Goal: Transaction & Acquisition: Purchase product/service

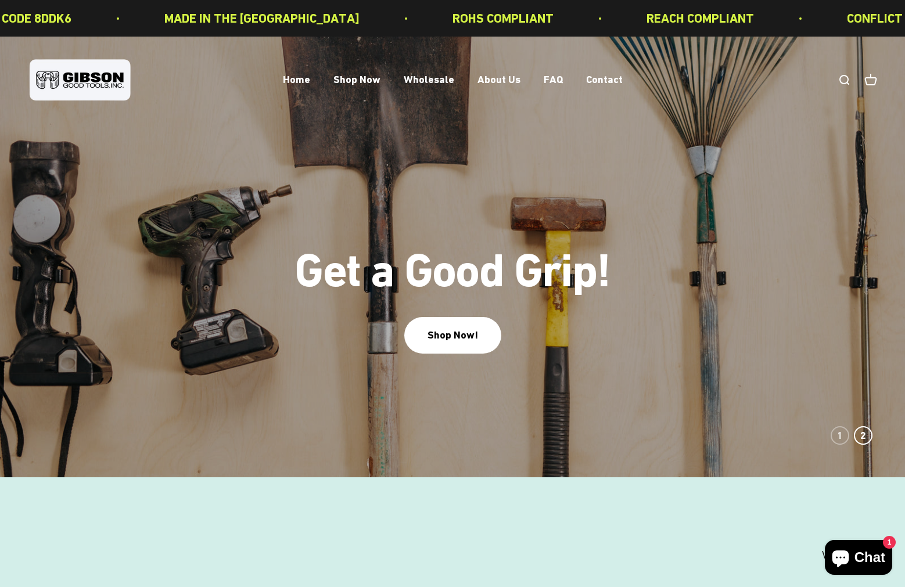
click at [840, 77] on link "Open search" at bounding box center [843, 80] width 13 height 13
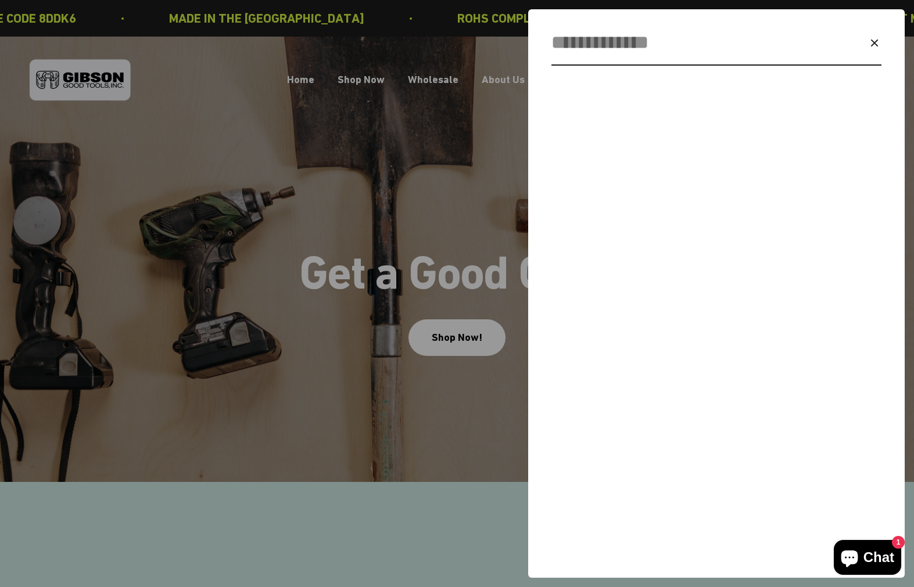
paste input "*******"
type input "*******"
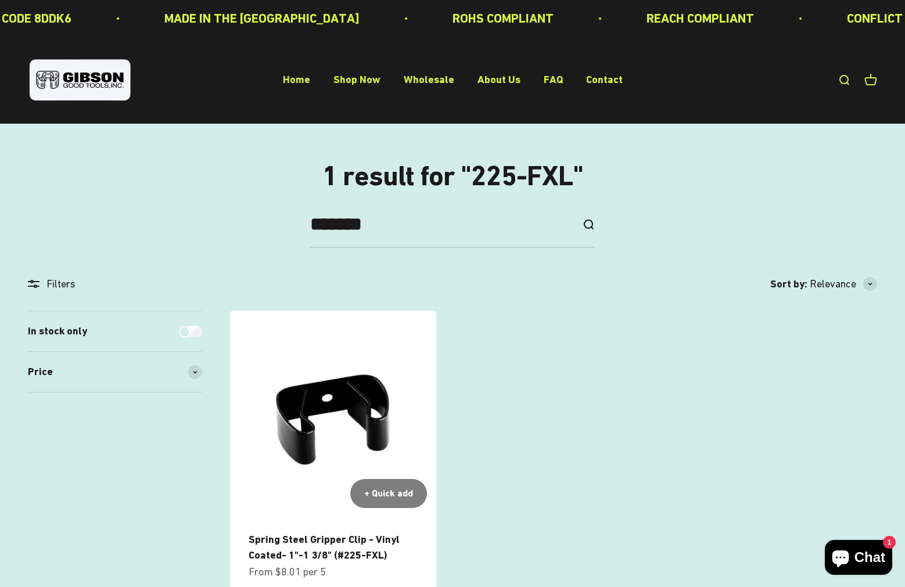
click at [350, 390] on img at bounding box center [333, 414] width 206 height 206
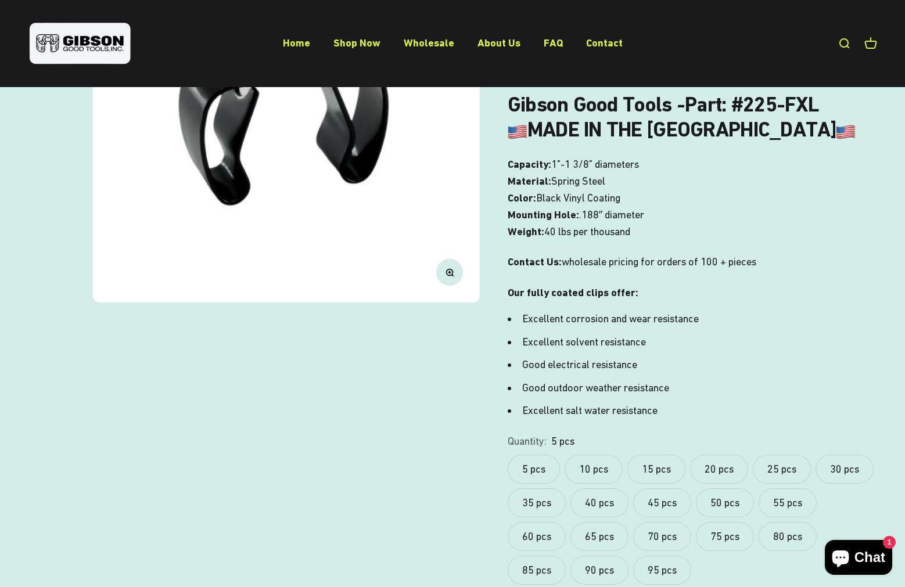
scroll to position [348, 0]
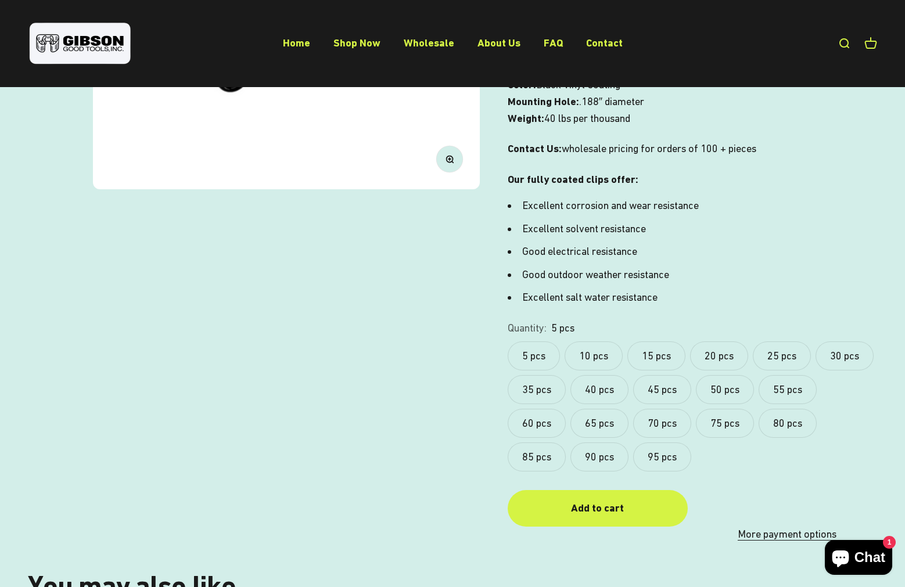
click at [610, 358] on label "10 pcs" at bounding box center [593, 355] width 58 height 29
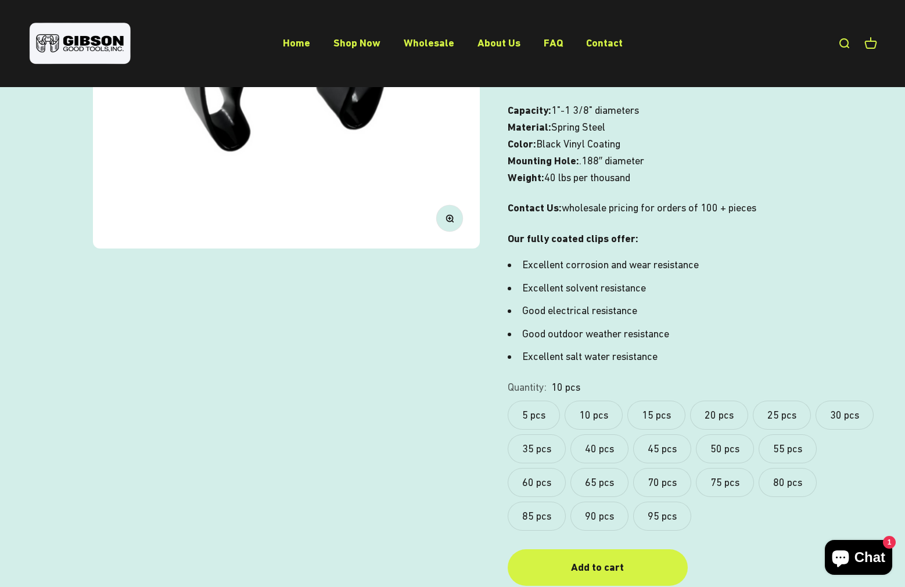
scroll to position [290, 0]
click at [544, 416] on label "5 pcs" at bounding box center [534, 414] width 52 height 29
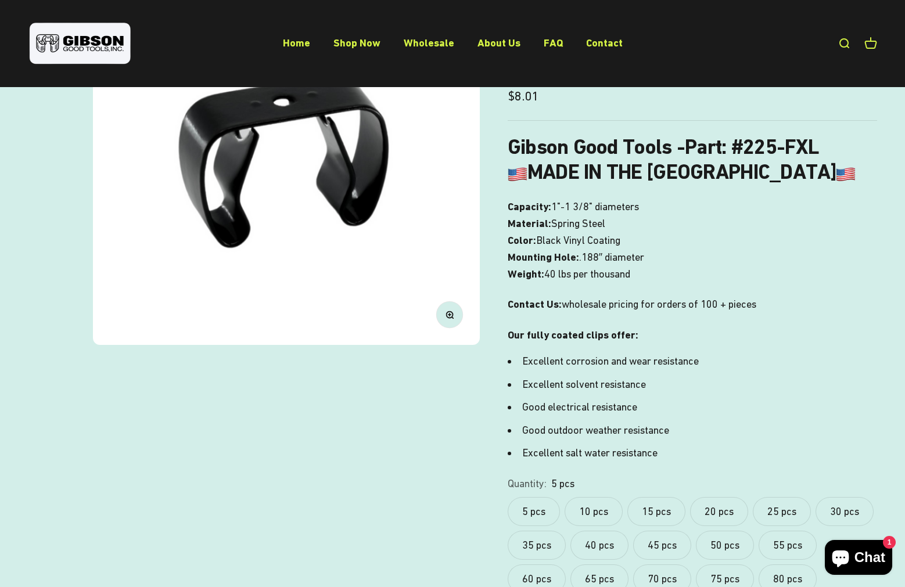
scroll to position [232, 0]
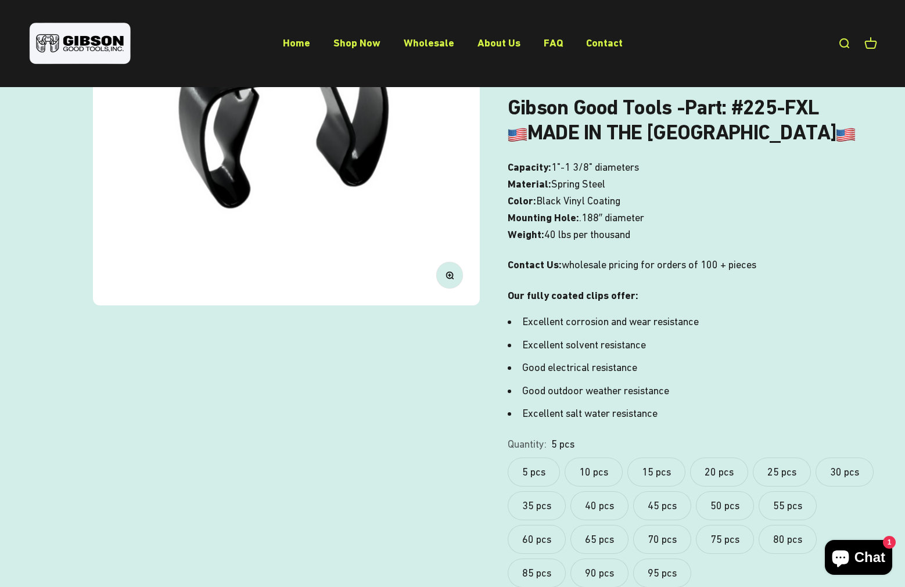
click at [598, 468] on label "10 pcs" at bounding box center [593, 472] width 58 height 29
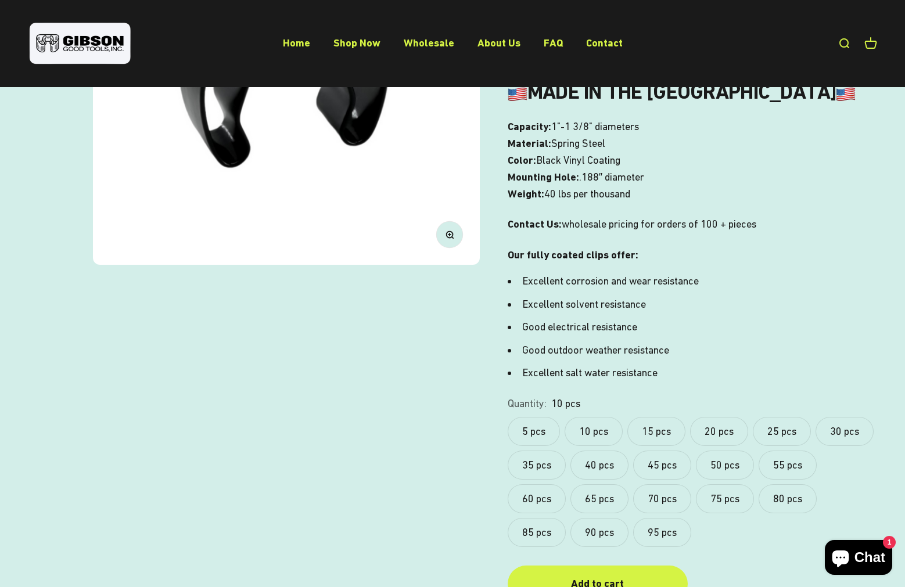
scroll to position [348, 0]
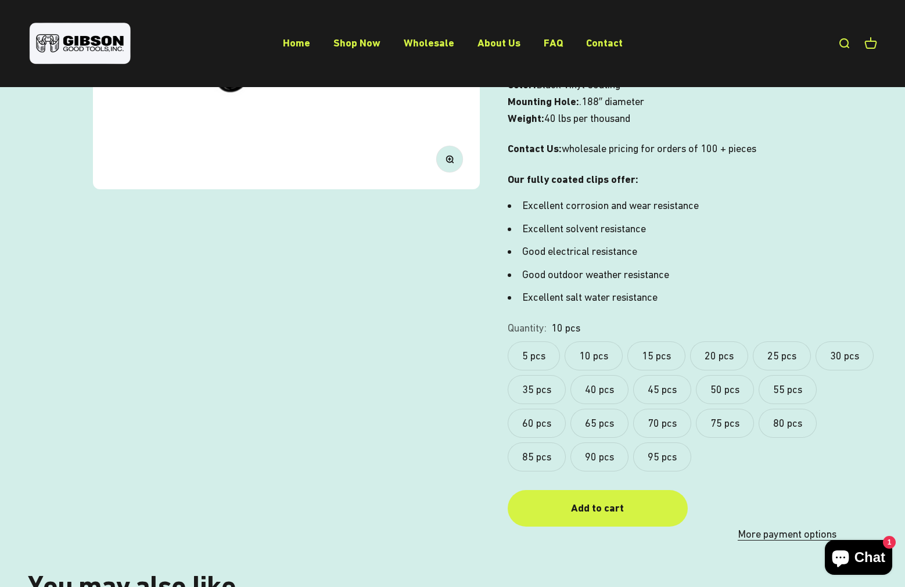
click at [674, 458] on label "95 pcs" at bounding box center [662, 457] width 58 height 29
click at [751, 448] on div "5 pcs 10 pcs 15 pcs 20 pcs 25 pcs 30 pcs 35 pcs 40 pcs 45 pcs 50 pcs 55 pcs 60 …" at bounding box center [692, 406] width 369 height 130
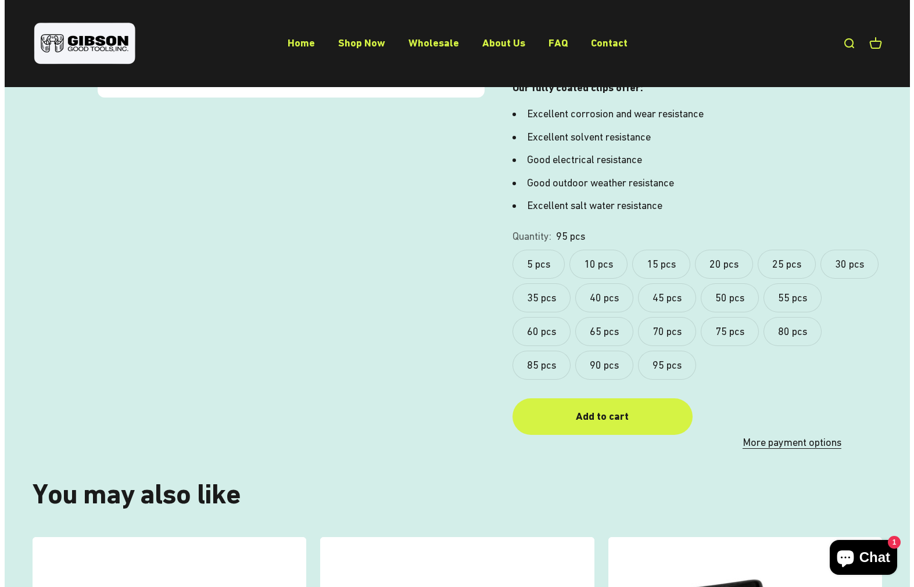
scroll to position [394, 0]
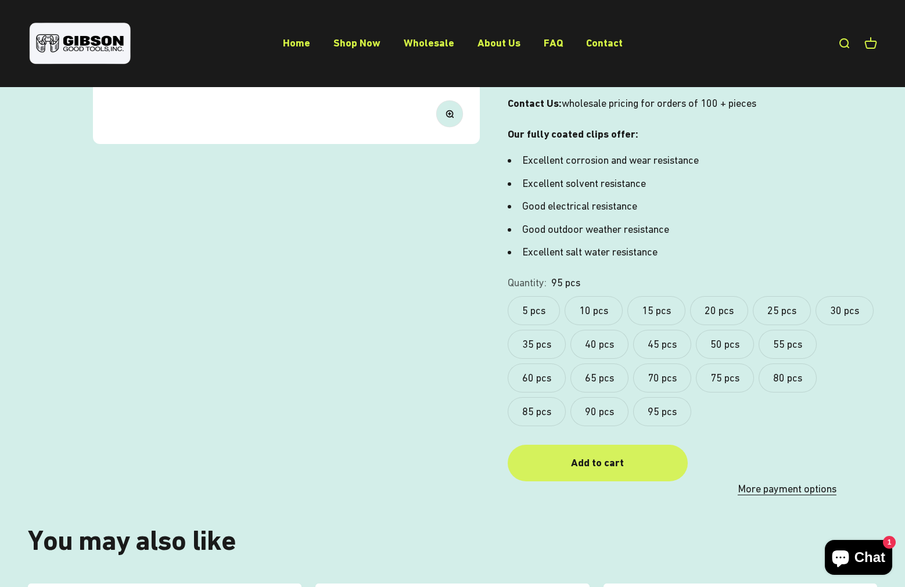
click at [637, 454] on button "Add to cart" at bounding box center [598, 463] width 180 height 37
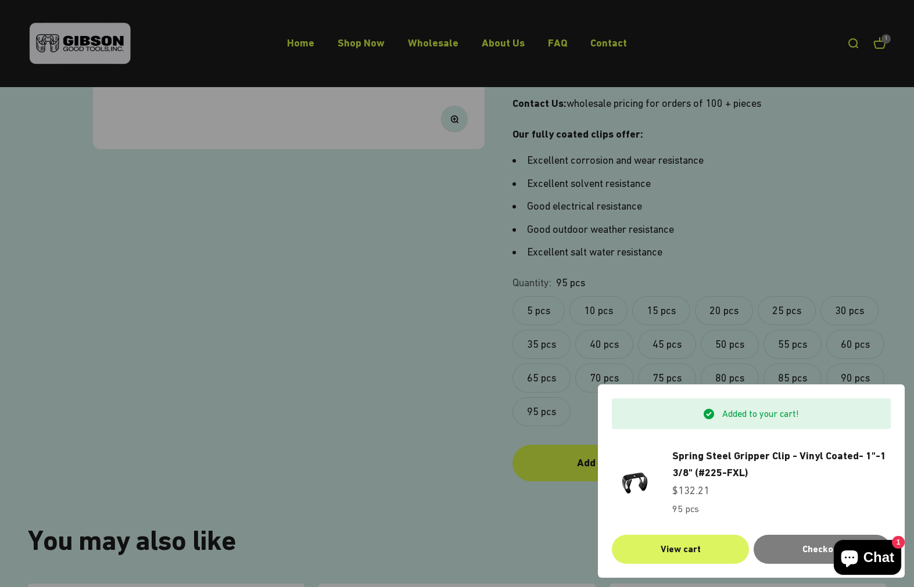
click at [663, 552] on link "View cart" at bounding box center [680, 549] width 137 height 29
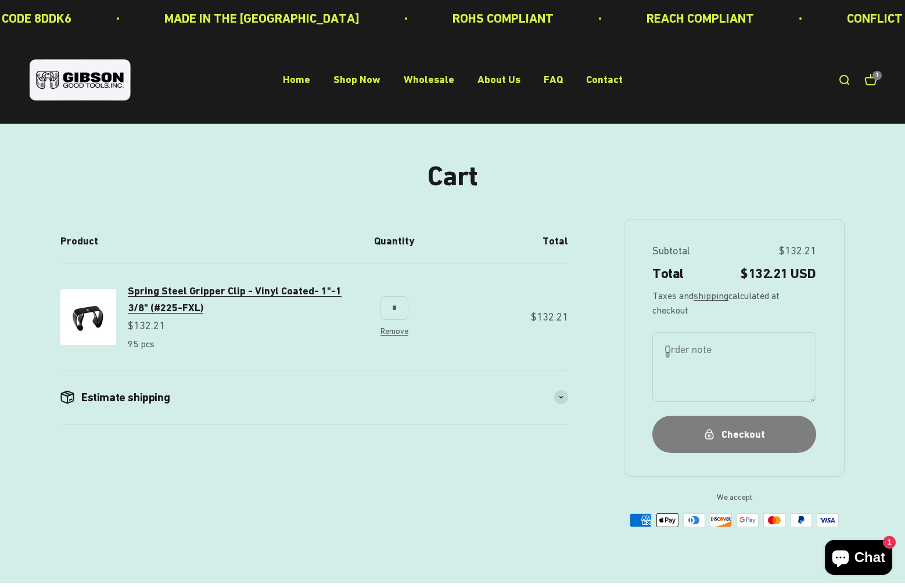
click at [163, 291] on span "Spring Steel Gripper Clip - Vinyl Coated- 1"-1 3/8" (#225-FXL)" at bounding box center [235, 299] width 214 height 29
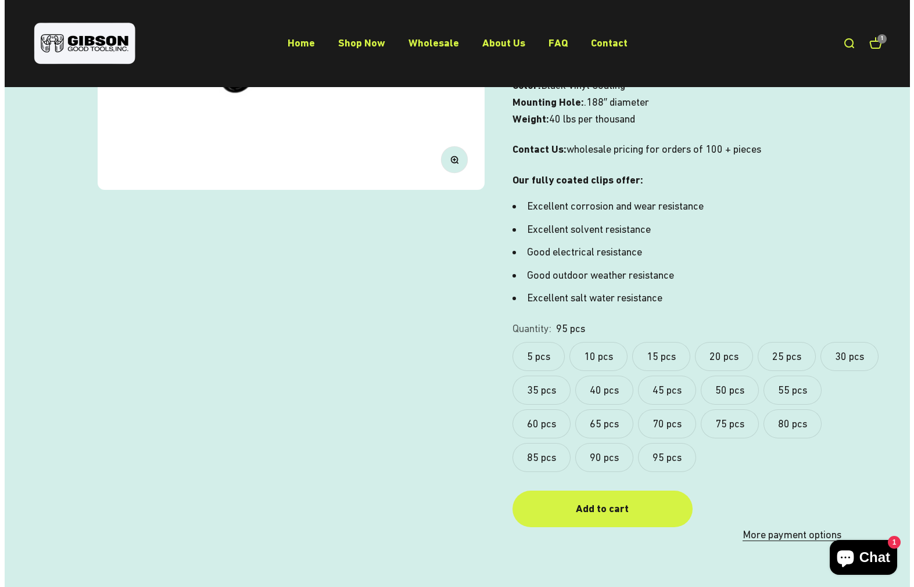
scroll to position [348, 0]
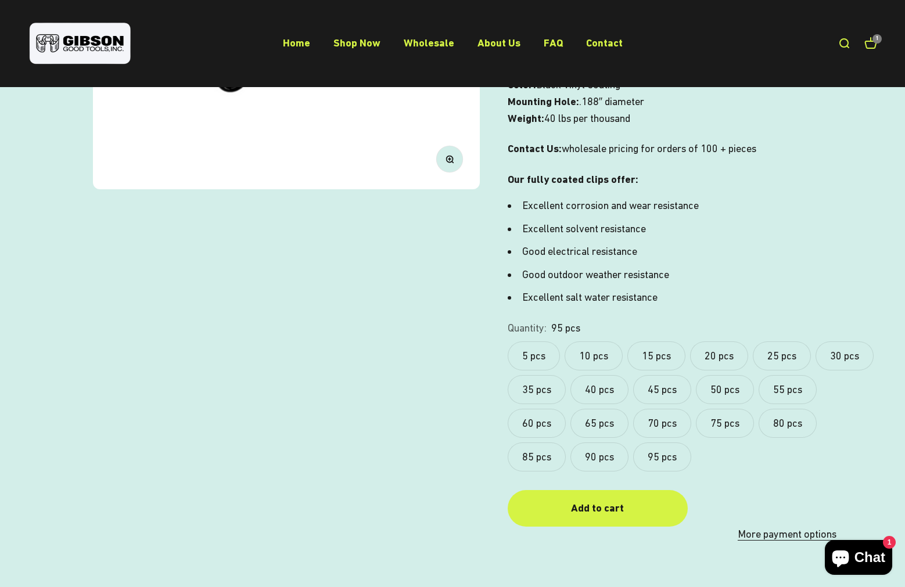
click at [715, 387] on label "50 pcs" at bounding box center [725, 389] width 58 height 29
click at [604, 503] on div "Add to cart" at bounding box center [598, 508] width 134 height 17
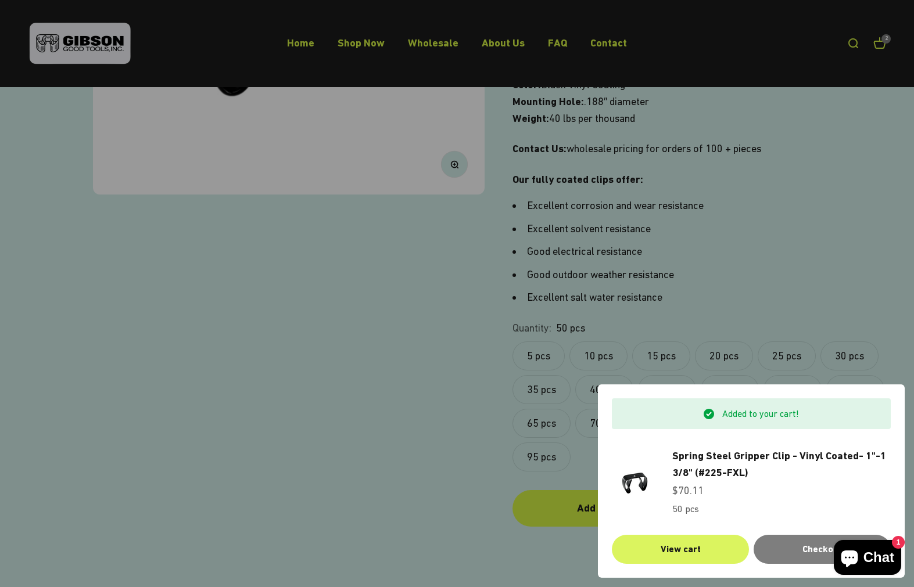
click at [669, 544] on link "View cart" at bounding box center [680, 549] width 137 height 29
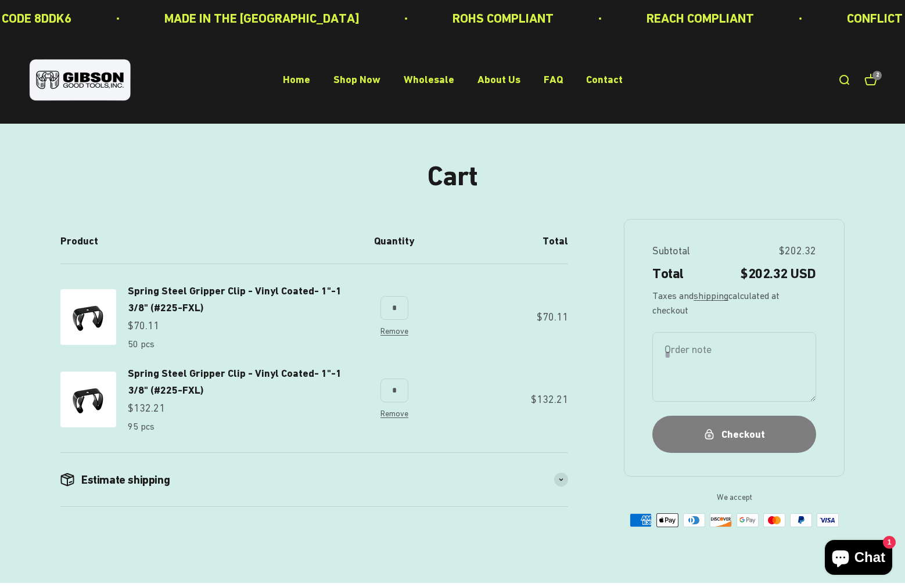
type input "*"
click at [458, 290] on td "$70.11" at bounding box center [495, 314] width 145 height 101
click at [394, 413] on link "Remove" at bounding box center [394, 413] width 28 height 9
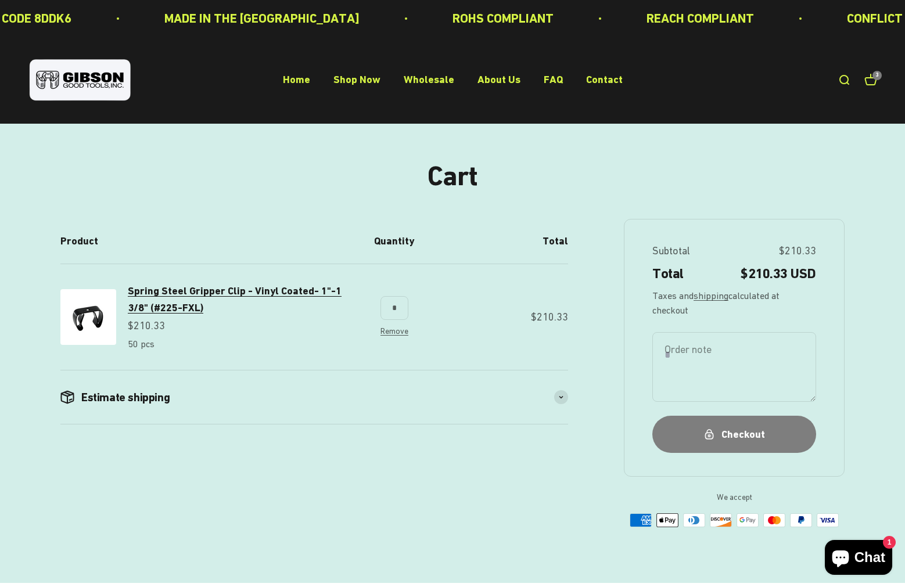
click at [183, 288] on span "Spring Steel Gripper Clip - Vinyl Coated- 1"-1 3/8" (#225-FXL)" at bounding box center [235, 299] width 214 height 29
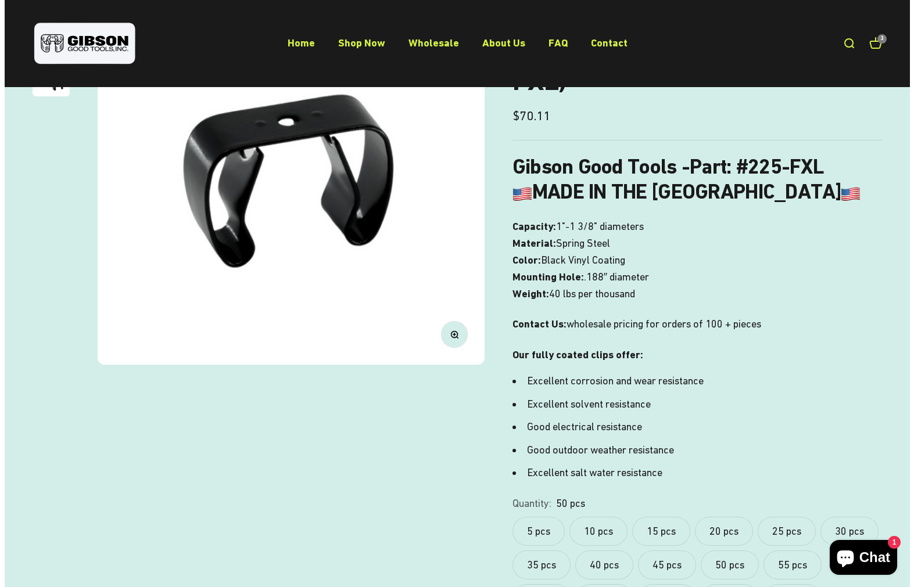
scroll to position [348, 0]
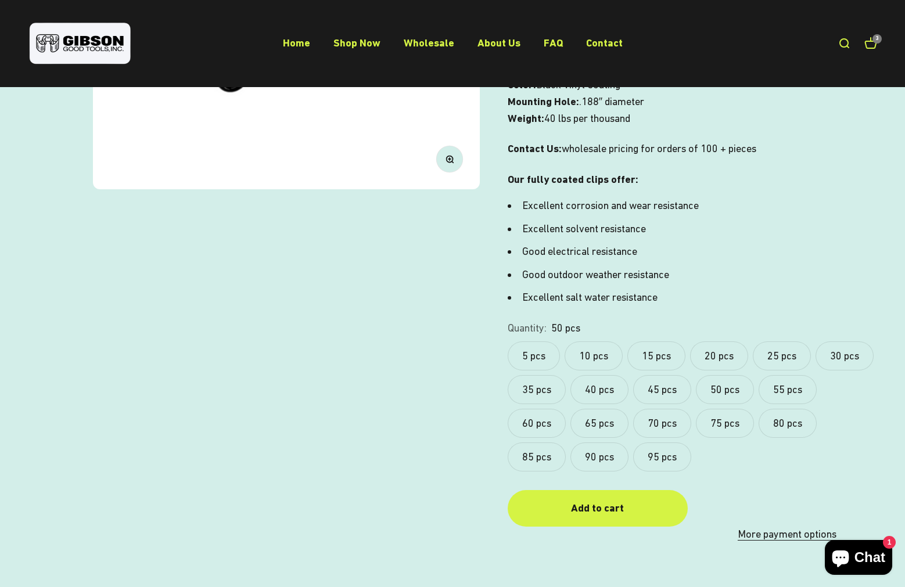
click at [734, 418] on label "75 pcs" at bounding box center [725, 423] width 58 height 29
click at [602, 512] on div "Add to cart" at bounding box center [598, 508] width 134 height 17
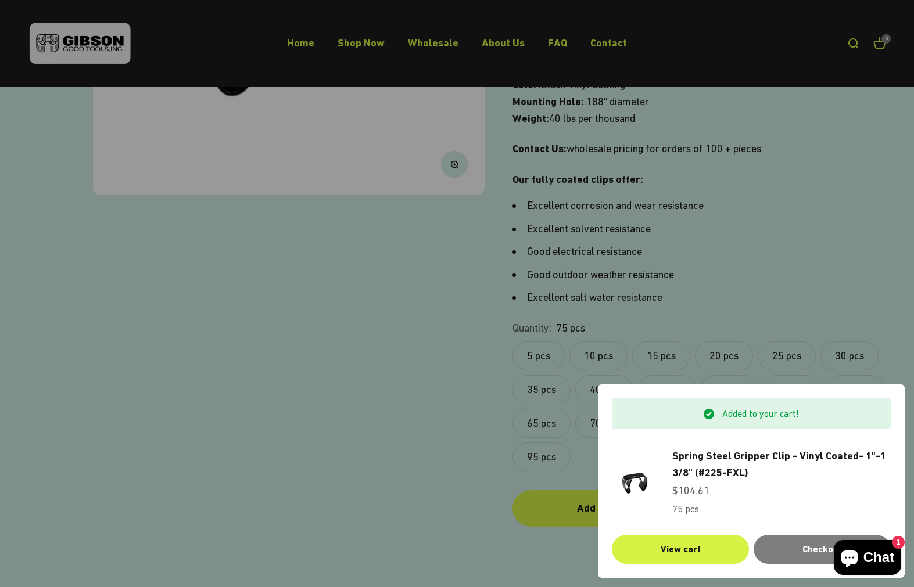
click at [709, 465] on link "Spring Steel Gripper Clip - Vinyl Coated- 1"-1 3/8" (#225-FXL)" at bounding box center [781, 465] width 218 height 34
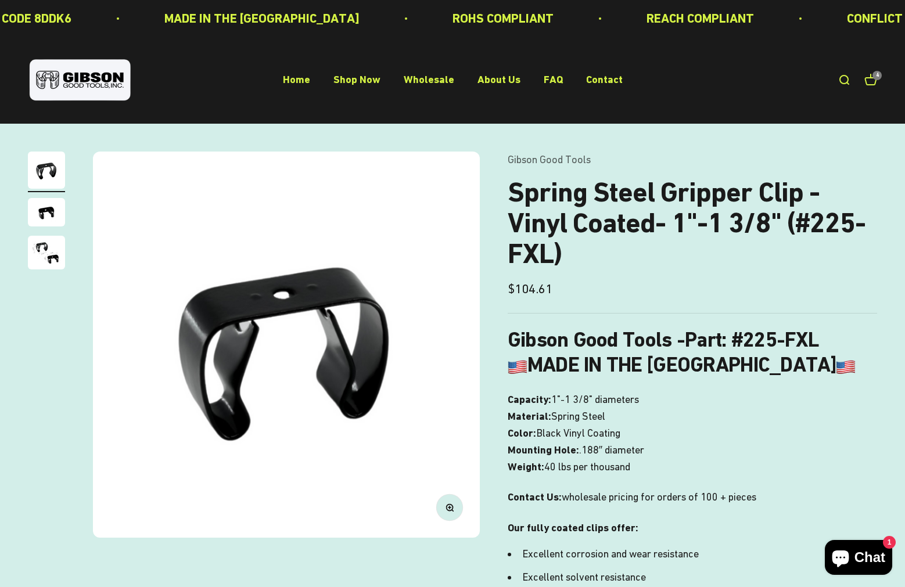
click at [876, 87] on link "Open cart 4" at bounding box center [870, 80] width 13 height 13
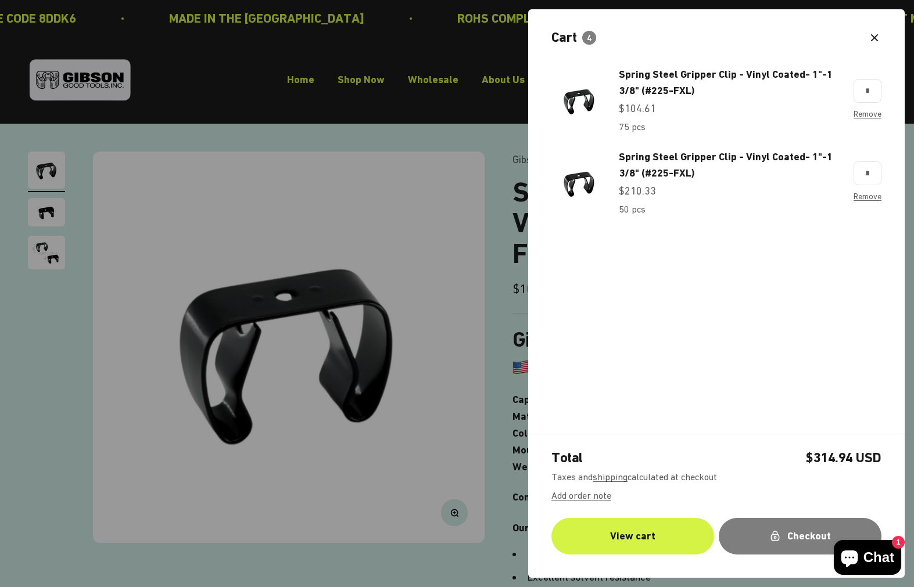
type input "*"
click at [607, 543] on link "View cart" at bounding box center [632, 536] width 163 height 37
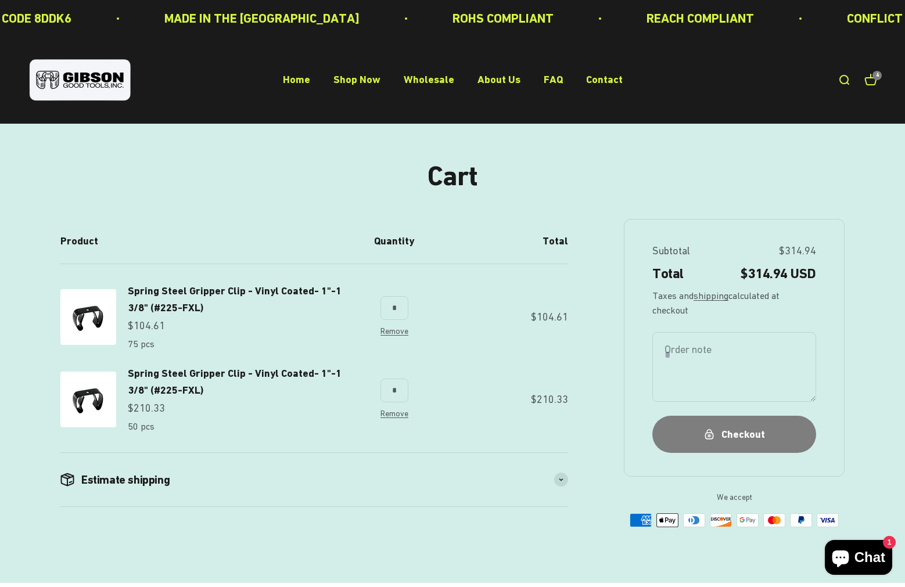
type input "*"
click at [466, 311] on td "$104.61" at bounding box center [495, 314] width 145 height 101
